Goal: Information Seeking & Learning: Learn about a topic

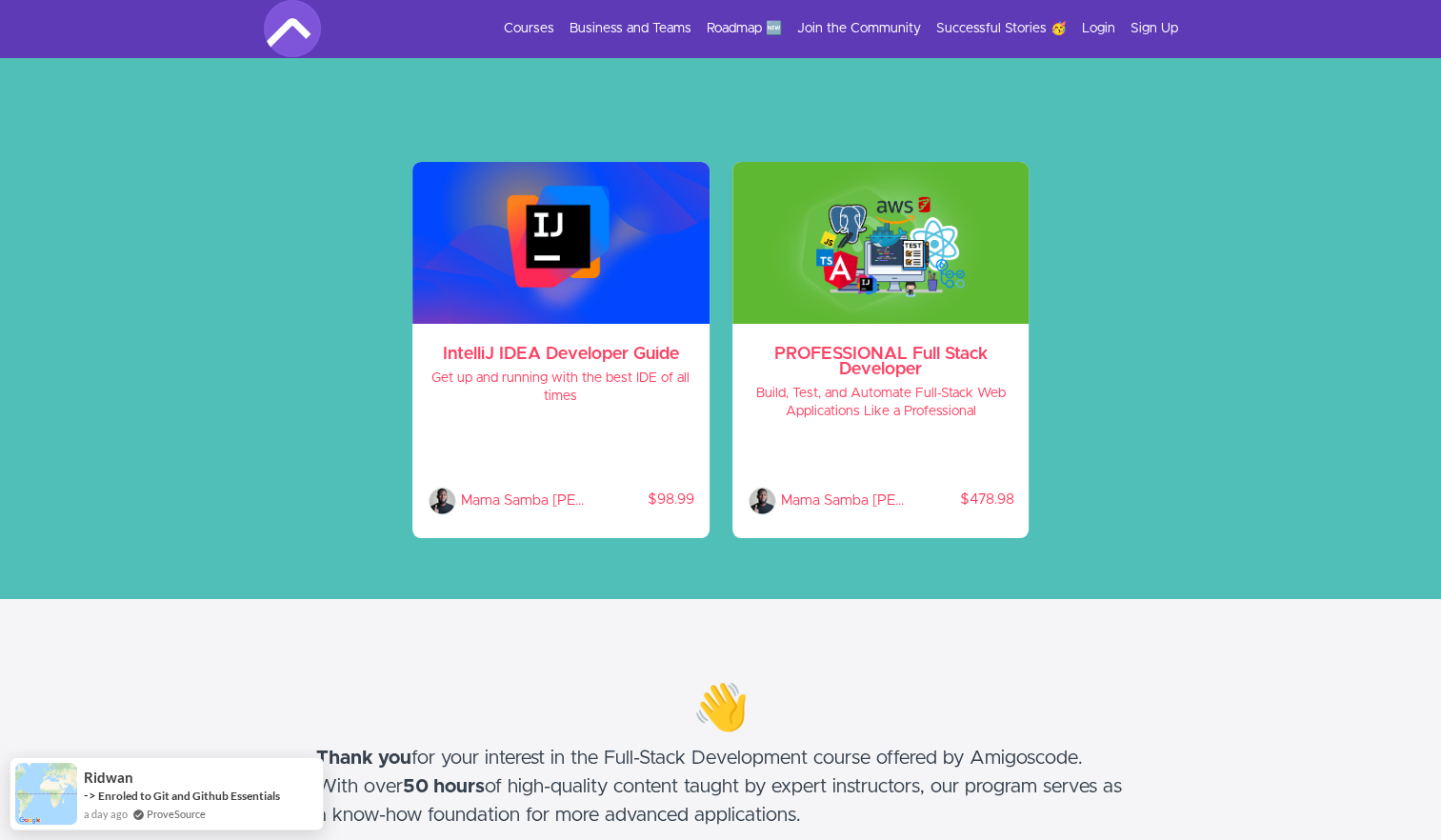
scroll to position [86, 0]
click at [880, 323] on div "PROFESSIONAL Full Stack Developer Build, Test, and Automate Full-Stack Web Appl…" at bounding box center [881, 430] width 297 height 215
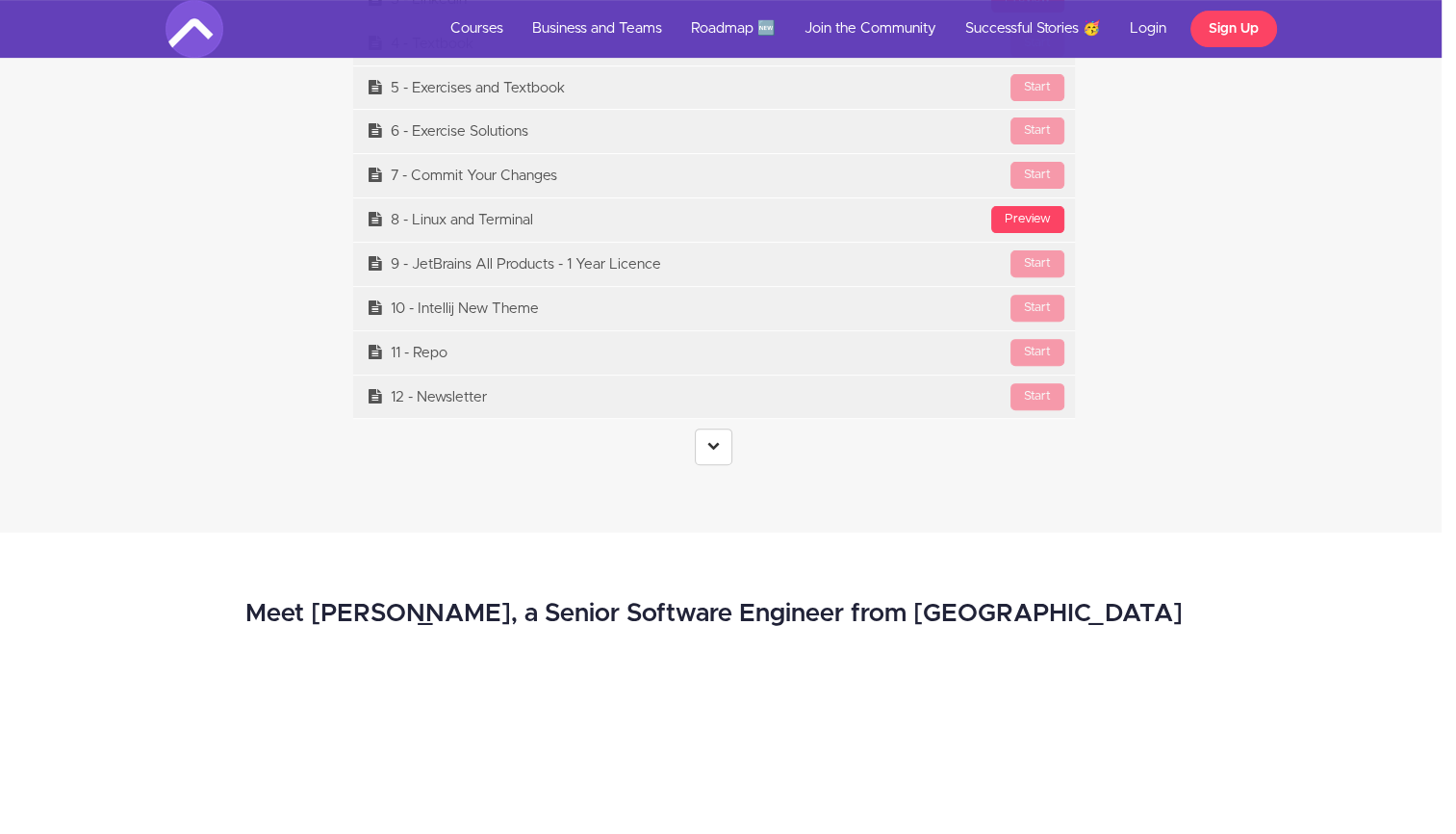
scroll to position [7926, 15]
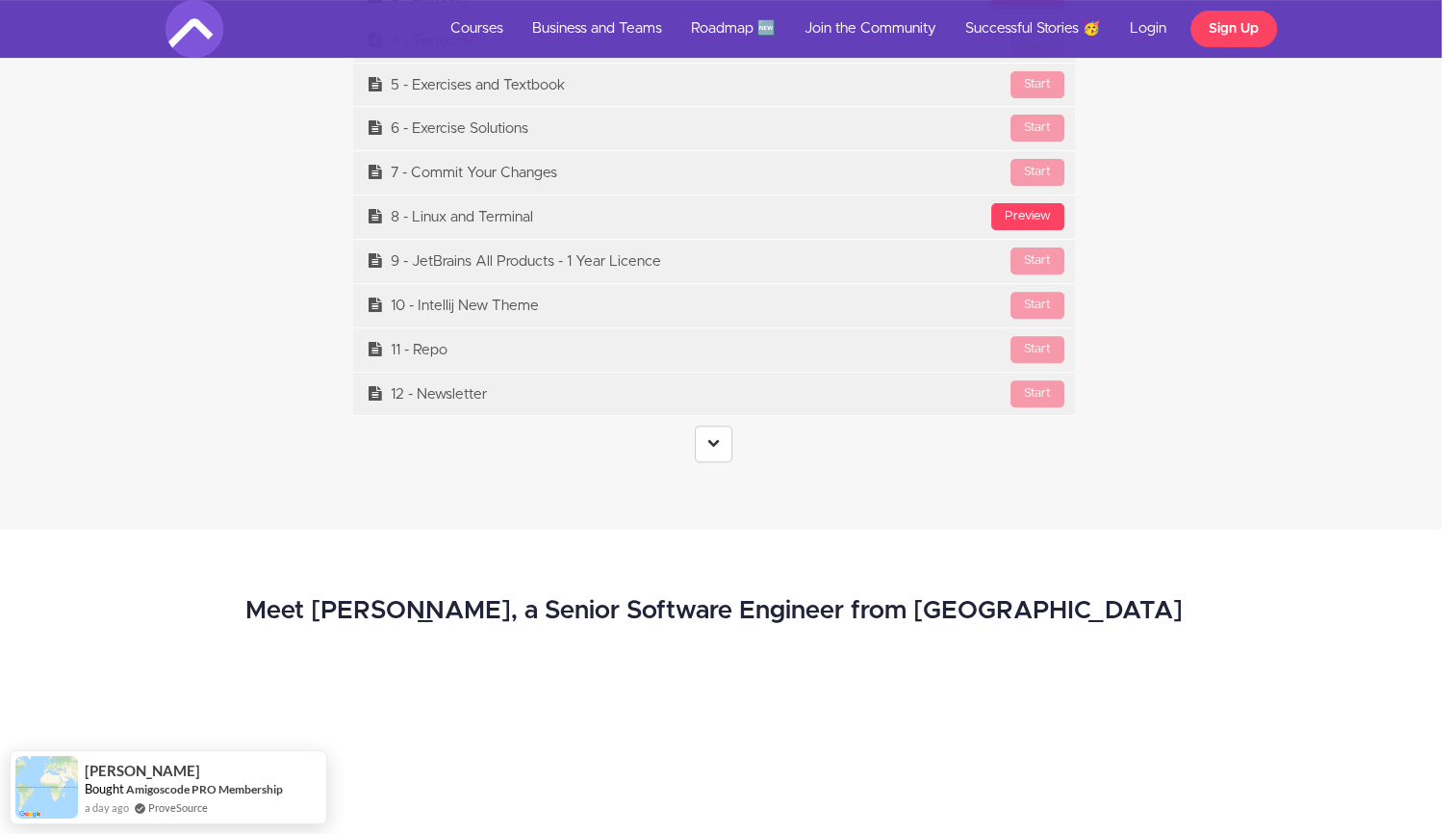
click at [734, 440] on center at bounding box center [714, 443] width 722 height 36
click at [715, 440] on icon at bounding box center [713, 442] width 13 height 13
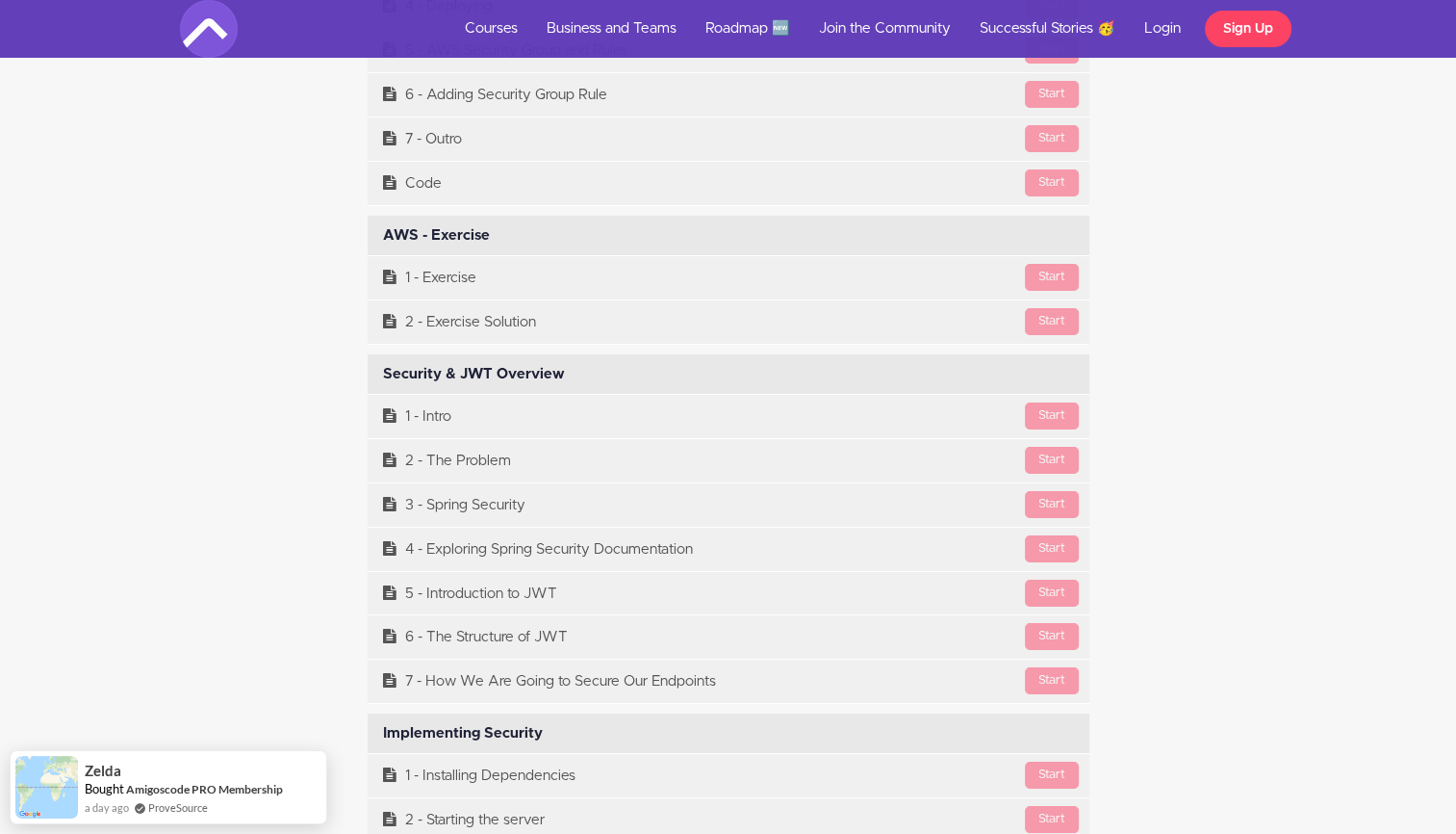
scroll to position [28999, 0]
